Goal: Navigation & Orientation: Go to known website

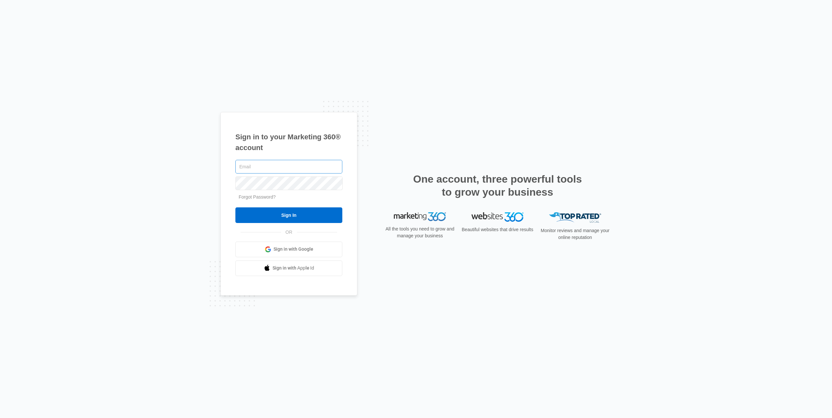
click at [265, 166] on input "text" at bounding box center [288, 167] width 107 height 14
click at [335, 168] on keeper-lock "Open Keeper Popup" at bounding box center [335, 167] width 8 height 8
click at [259, 166] on input "text" at bounding box center [288, 167] width 107 height 14
type input "[PERSON_NAME][EMAIL_ADDRESS][DOMAIN_NAME]"
click at [235, 208] on input "Sign In" at bounding box center [288, 216] width 107 height 16
